Goal: Check status

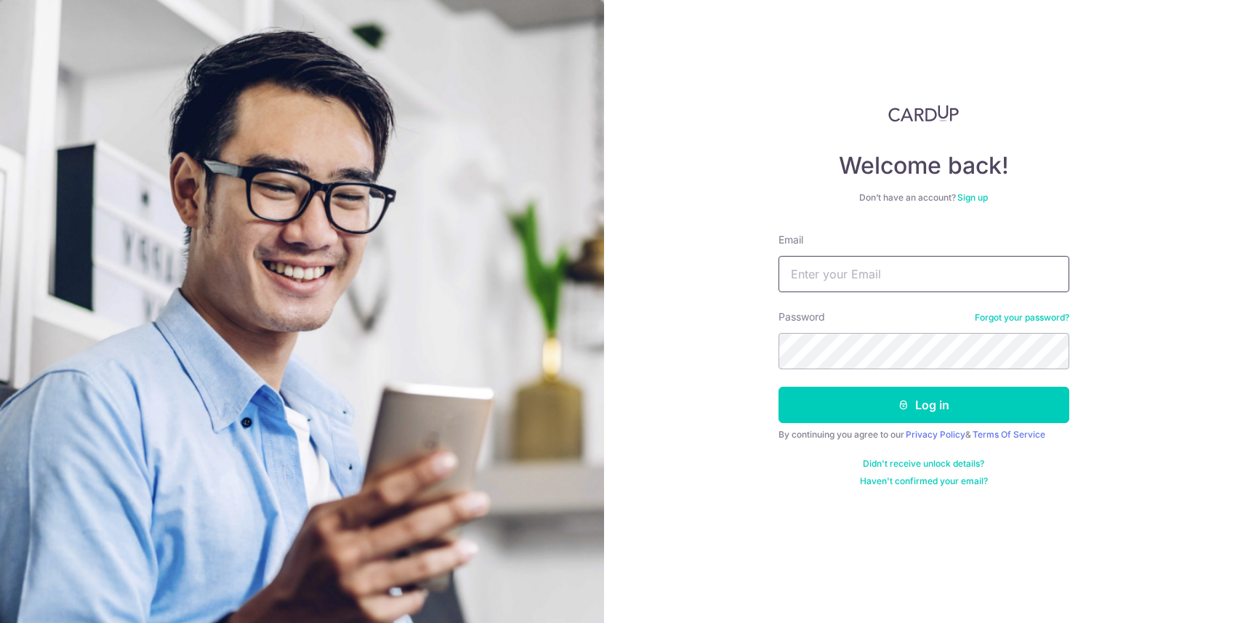
click at [795, 273] on input "Email" at bounding box center [923, 274] width 291 height 36
type input "[EMAIL_ADDRESS][DOMAIN_NAME]"
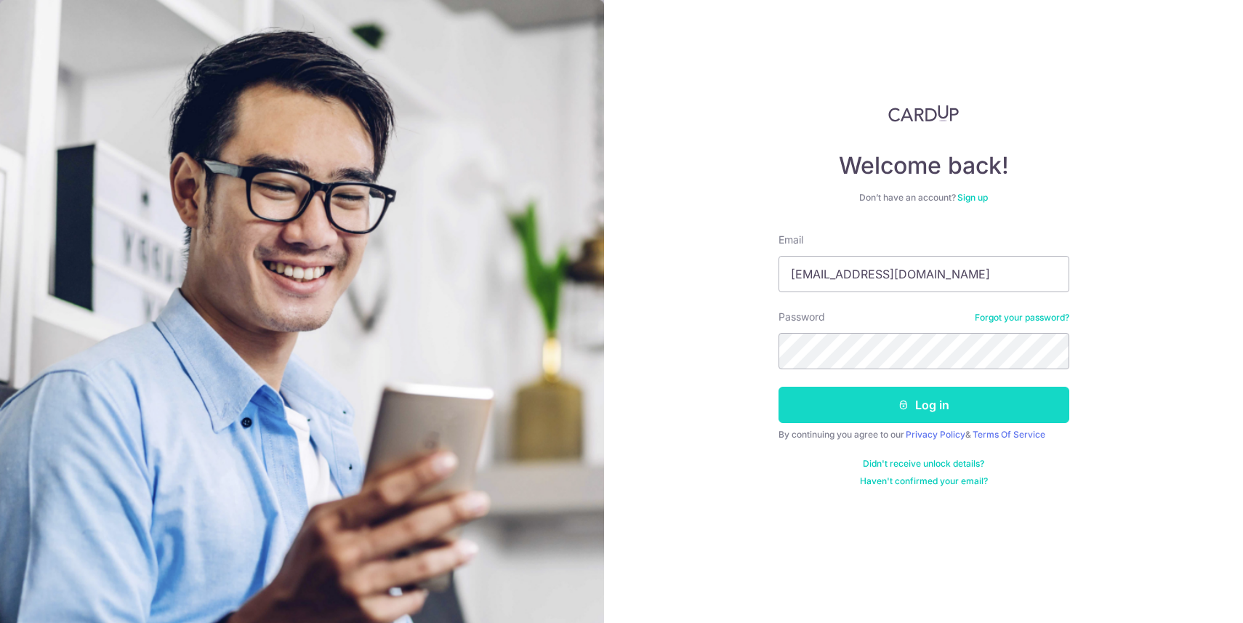
click at [847, 395] on button "Log in" at bounding box center [923, 405] width 291 height 36
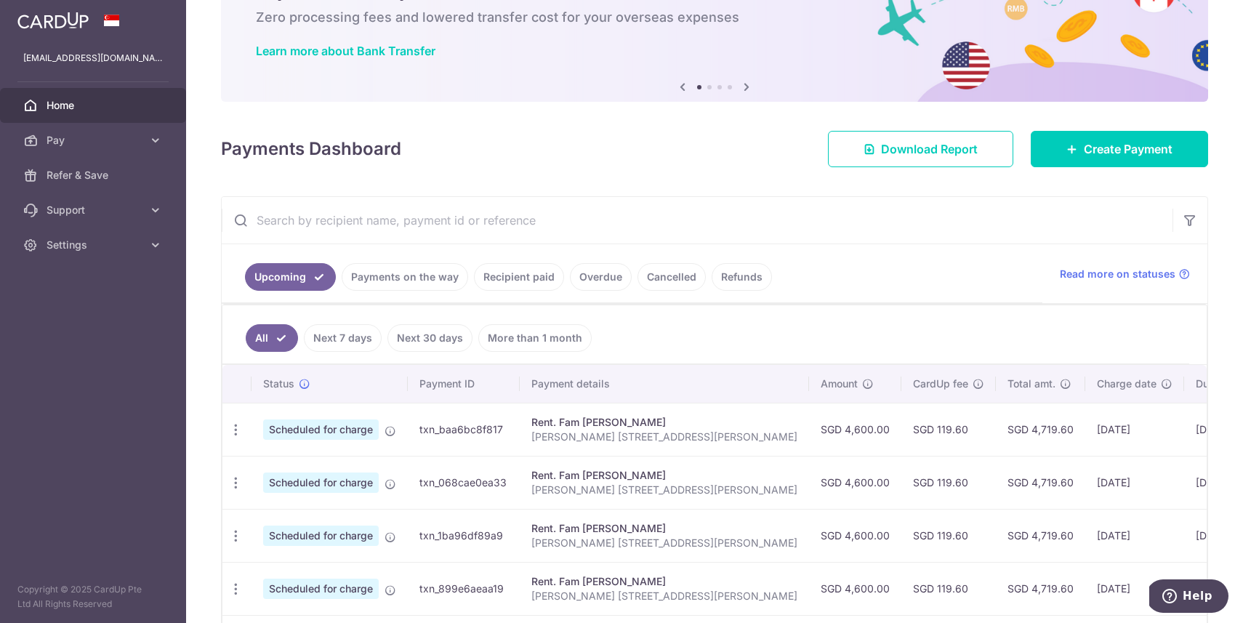
scroll to position [94, 0]
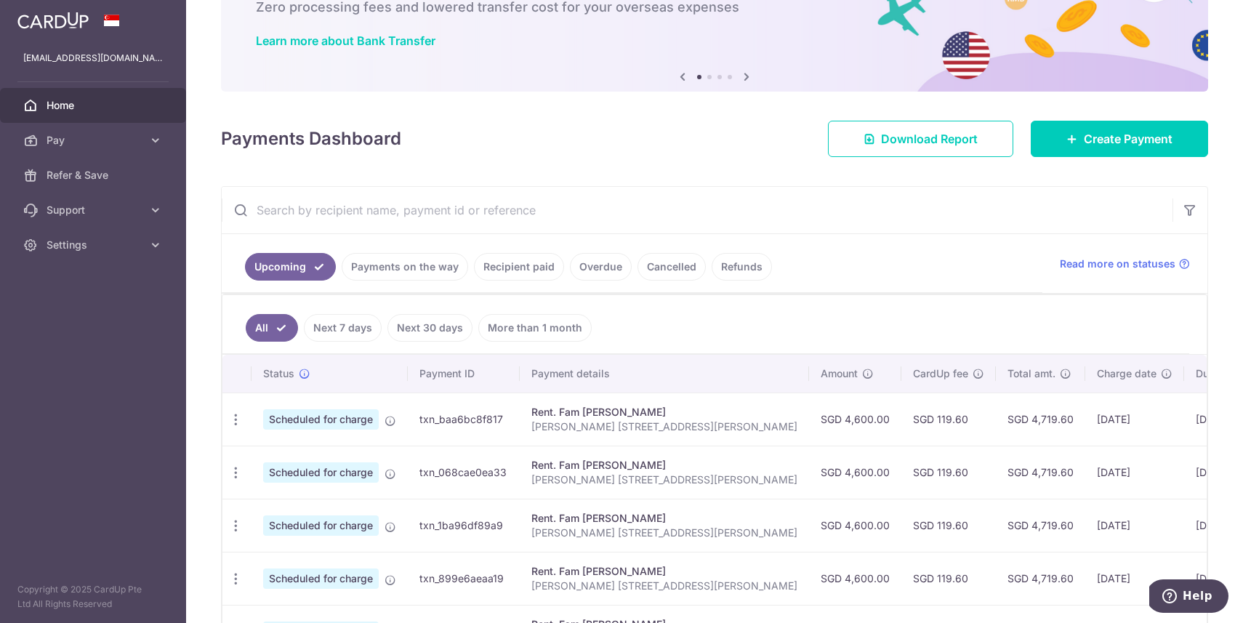
click at [639, 266] on link "Cancelled" at bounding box center [671, 267] width 68 height 28
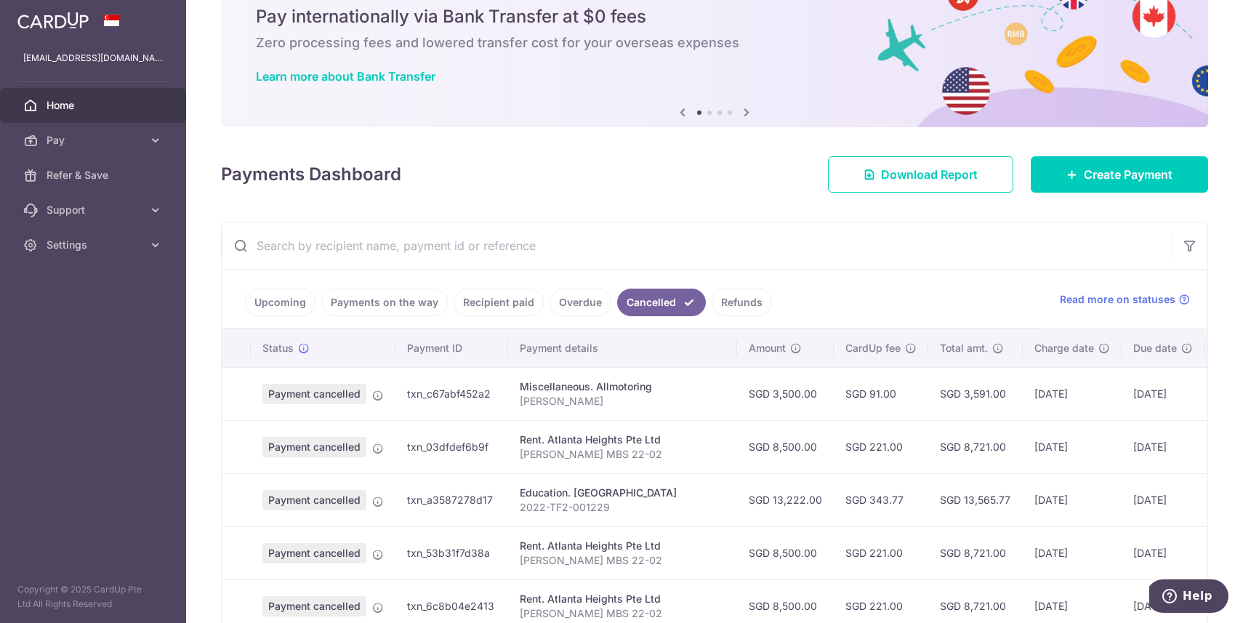
scroll to position [194, 0]
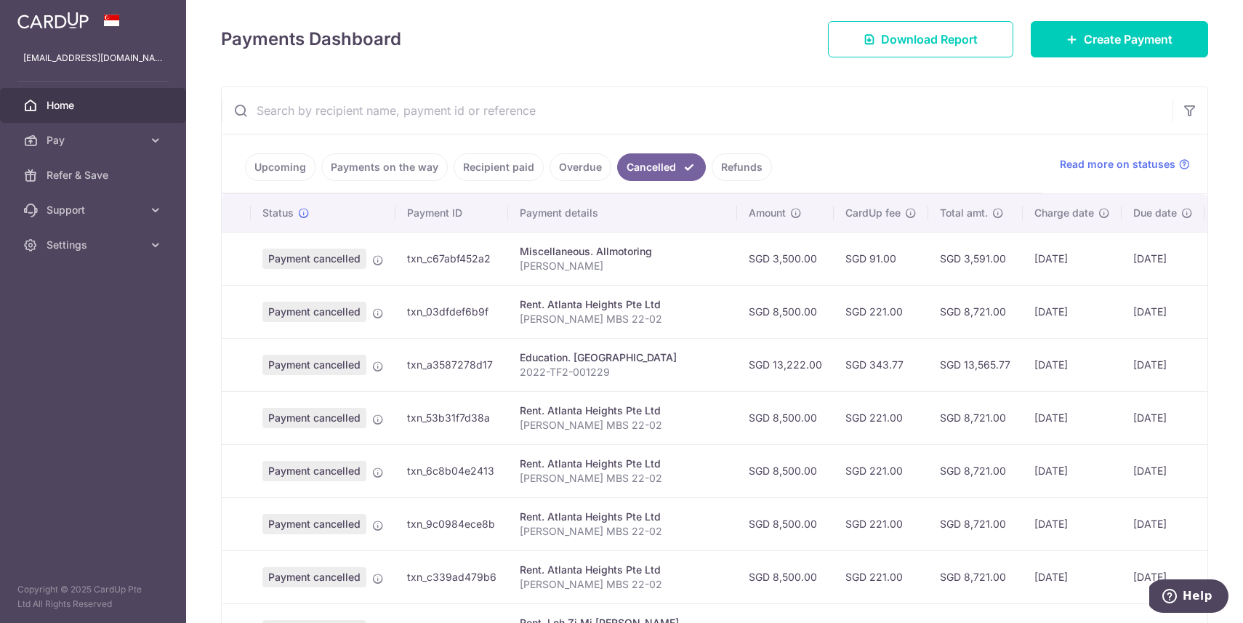
click at [1065, 213] on span "Charge date" at bounding box center [1064, 213] width 60 height 15
click at [591, 173] on link "Overdue" at bounding box center [580, 167] width 62 height 28
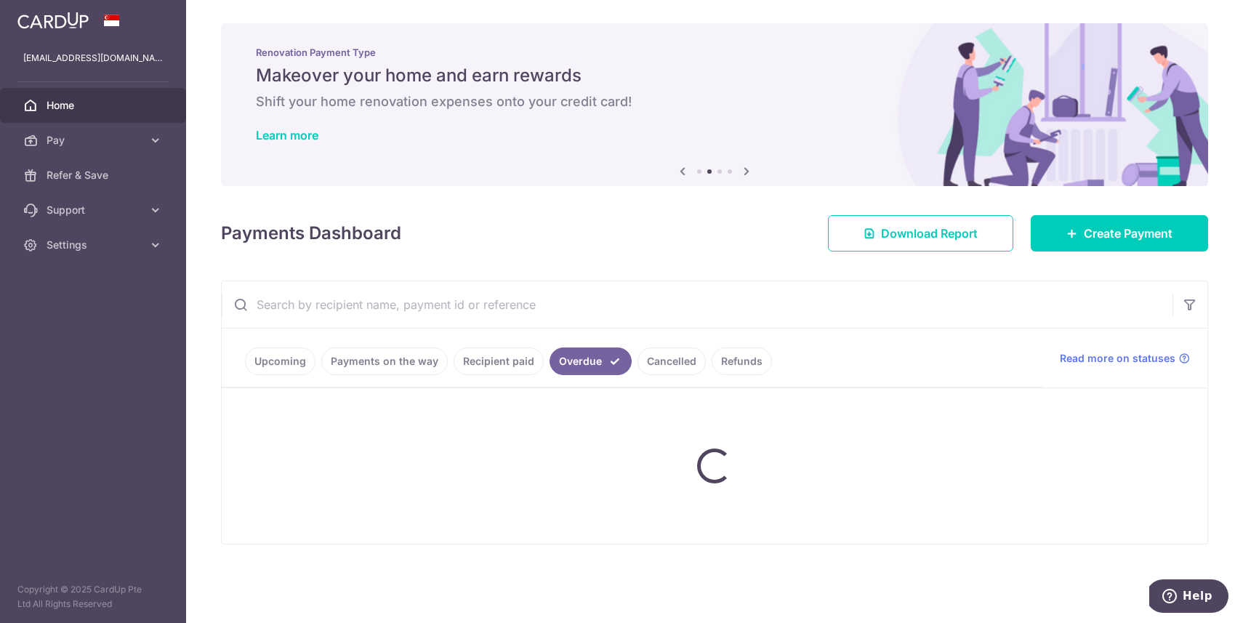
scroll to position [0, 0]
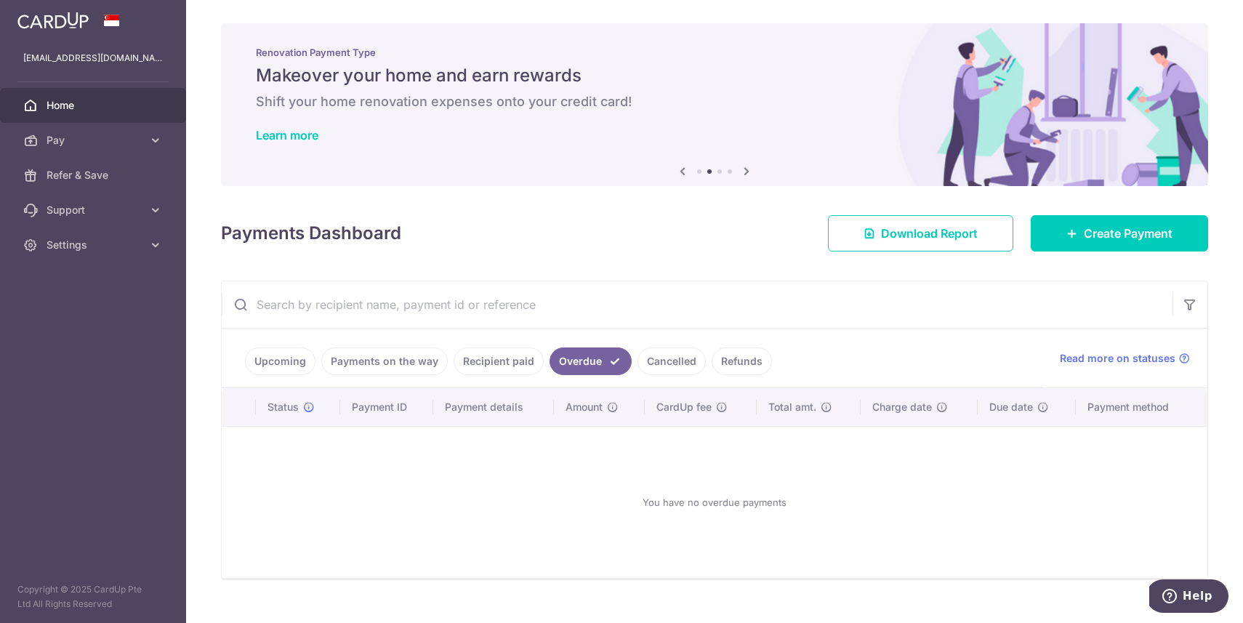
click at [530, 356] on link "Recipient paid" at bounding box center [498, 361] width 90 height 28
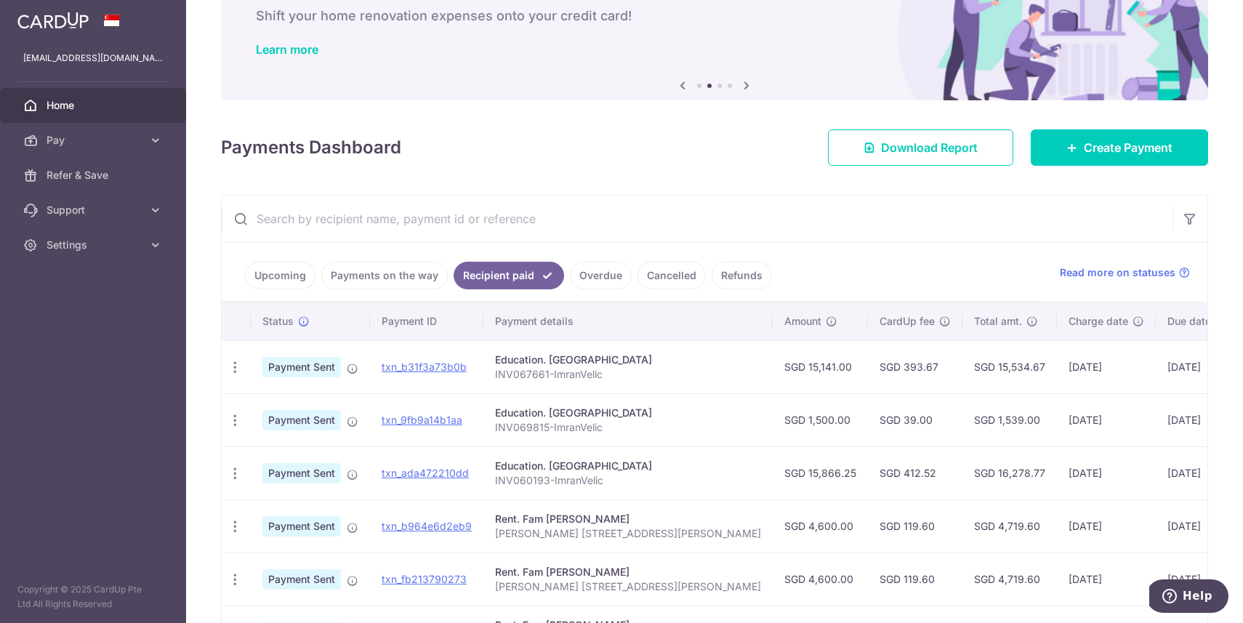
scroll to position [92, 0]
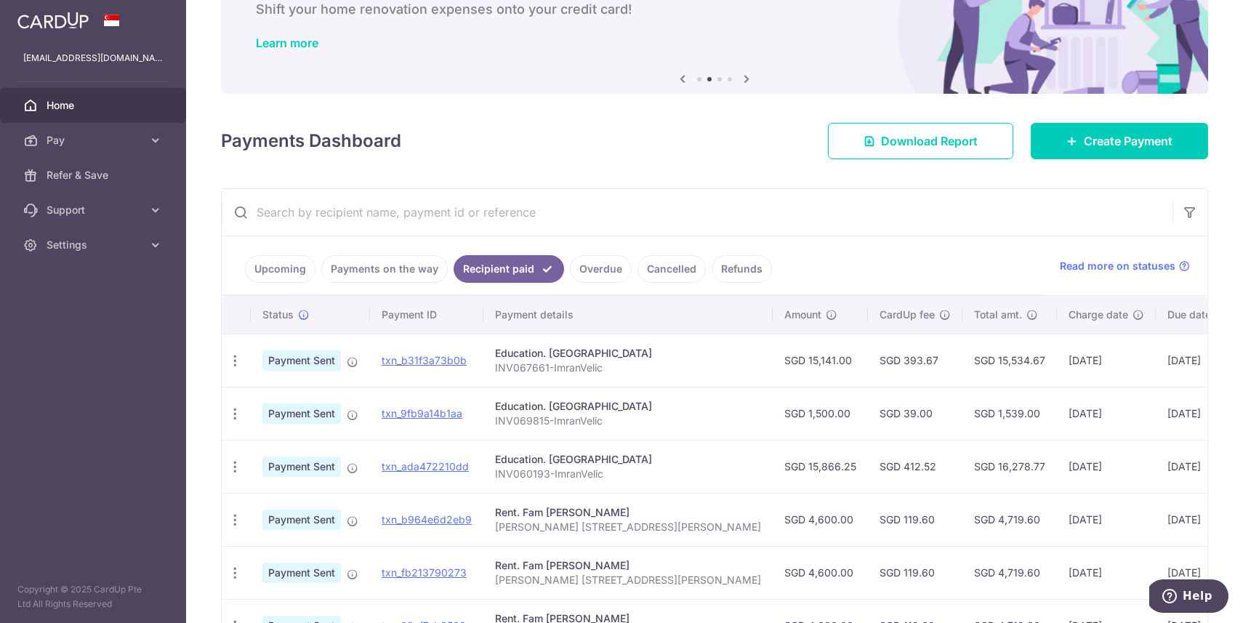
click at [428, 267] on link "Payments on the way" at bounding box center [384, 269] width 126 height 28
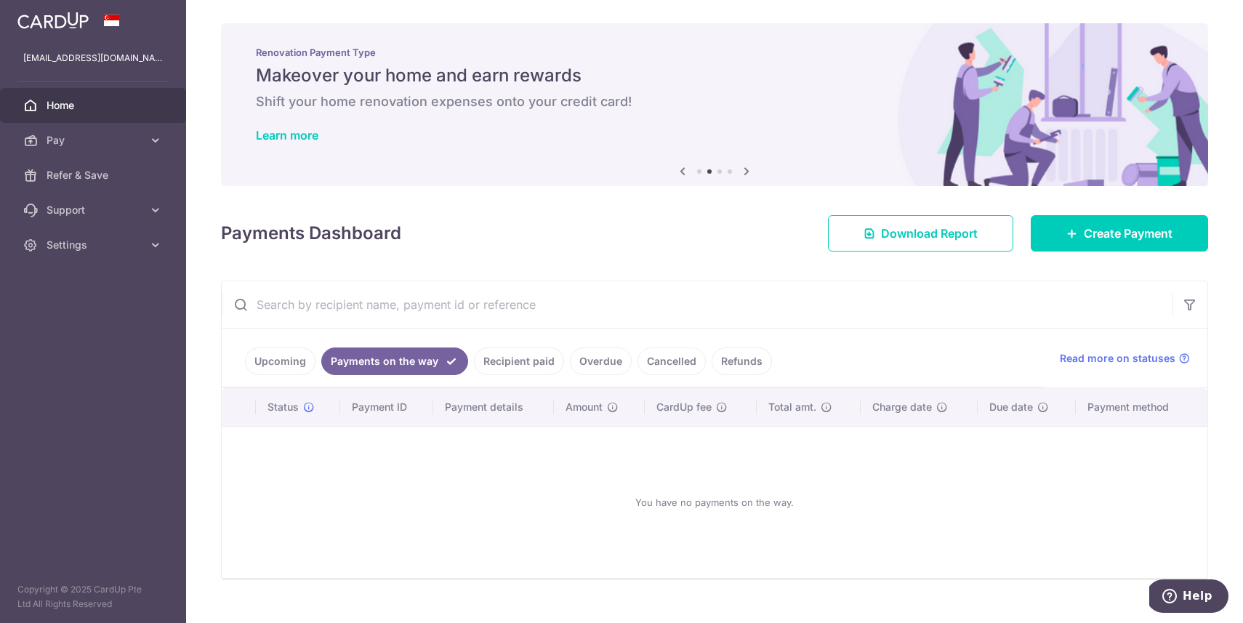
click at [288, 368] on link "Upcoming" at bounding box center [280, 361] width 70 height 28
